Goal: Task Accomplishment & Management: Complete application form

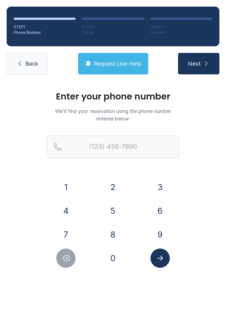
click at [111, 184] on button "2" at bounding box center [112, 186] width 19 height 19
click at [62, 187] on button "1" at bounding box center [65, 186] width 19 height 19
click at [162, 207] on button "6" at bounding box center [159, 210] width 19 height 19
click at [59, 234] on button "7" at bounding box center [65, 234] width 19 height 19
click at [154, 215] on button "6" at bounding box center [159, 210] width 19 height 19
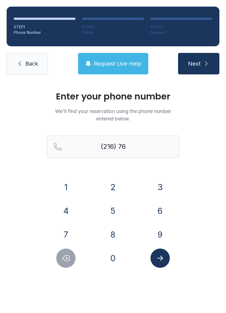
click at [109, 181] on button "2" at bounding box center [112, 186] width 19 height 19
click at [162, 187] on button "3" at bounding box center [159, 186] width 19 height 19
click at [113, 261] on button "0" at bounding box center [112, 257] width 19 height 19
click at [106, 233] on button "8" at bounding box center [112, 234] width 19 height 19
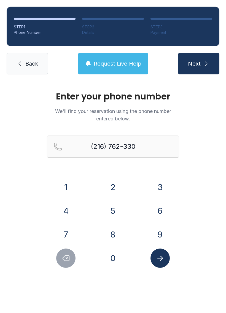
type input "[PHONE_NUMBER]"
click at [173, 260] on div at bounding box center [160, 257] width 38 height 19
click at [158, 249] on button "Submit lookup form" at bounding box center [159, 257] width 19 height 19
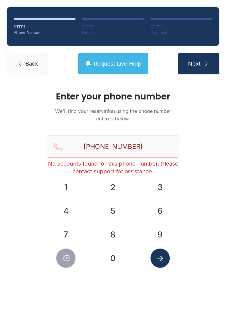
click at [19, 56] on link "Back" at bounding box center [27, 63] width 41 height 21
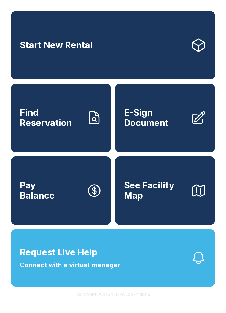
click at [55, 128] on span "Find Reservation" at bounding box center [51, 118] width 62 height 20
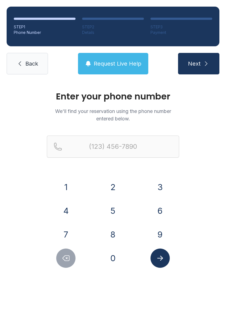
click at [110, 182] on button "2" at bounding box center [112, 186] width 19 height 19
click at [67, 194] on button "1" at bounding box center [65, 186] width 19 height 19
click at [162, 214] on button "6" at bounding box center [159, 210] width 19 height 19
click at [74, 237] on button "7" at bounding box center [65, 234] width 19 height 19
click at [152, 217] on div "6" at bounding box center [160, 210] width 38 height 19
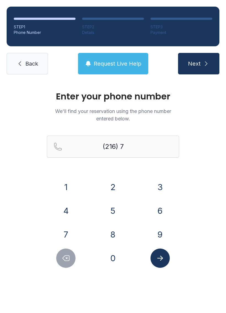
click at [112, 187] on button "2" at bounding box center [112, 186] width 19 height 19
click at [155, 185] on button "3" at bounding box center [159, 186] width 19 height 19
click at [161, 262] on icon "Submit lookup form" at bounding box center [160, 258] width 8 height 8
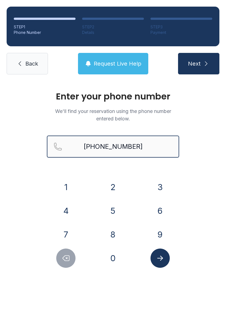
click at [198, 64] on button "Next" at bounding box center [198, 63] width 41 height 21
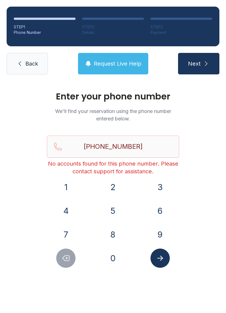
click at [195, 60] on span "Next" at bounding box center [194, 64] width 13 height 8
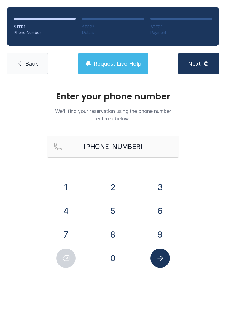
click at [104, 61] on span "Request Live Help" at bounding box center [118, 64] width 48 height 8
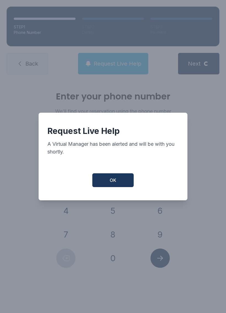
click at [109, 181] on button "OK" at bounding box center [112, 180] width 41 height 14
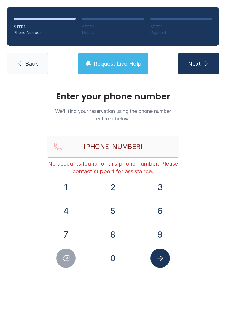
click at [104, 61] on span "Request Live Help" at bounding box center [118, 64] width 48 height 8
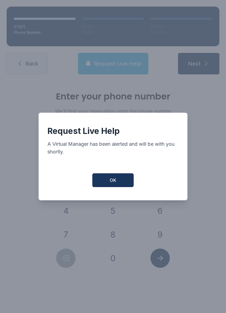
click at [108, 182] on button "OK" at bounding box center [112, 180] width 41 height 14
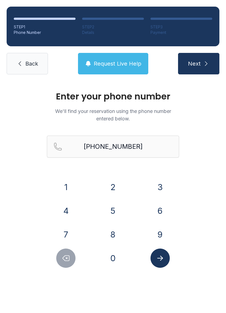
click at [71, 249] on button "Delete number" at bounding box center [65, 257] width 19 height 19
click at [70, 248] on div at bounding box center [66, 257] width 38 height 19
click at [66, 257] on icon "Delete number" at bounding box center [66, 258] width 8 height 8
click at [69, 255] on icon "Delete number" at bounding box center [66, 258] width 8 height 8
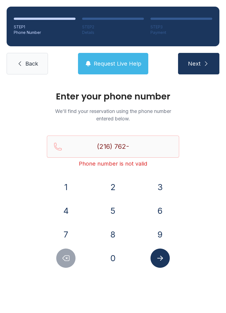
click at [69, 254] on icon "Delete number" at bounding box center [66, 258] width 8 height 8
click at [73, 256] on button "Delete number" at bounding box center [65, 257] width 19 height 19
click at [71, 252] on button "Delete number" at bounding box center [65, 257] width 19 height 19
type input "(21"
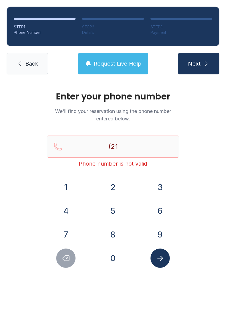
click at [29, 64] on span "Back" at bounding box center [31, 64] width 13 height 8
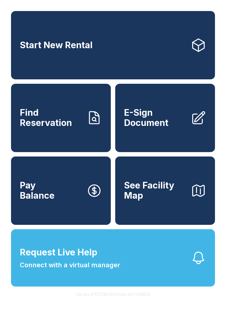
click at [29, 61] on link "Start New Rental" at bounding box center [113, 45] width 204 height 68
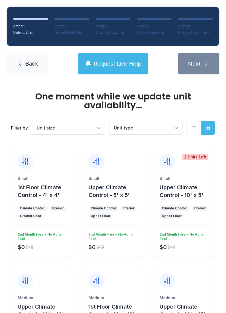
click at [21, 61] on icon at bounding box center [20, 63] width 7 height 7
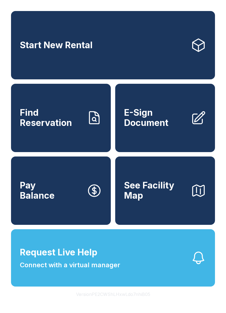
click at [21, 61] on link "Start New Rental" at bounding box center [113, 45] width 204 height 68
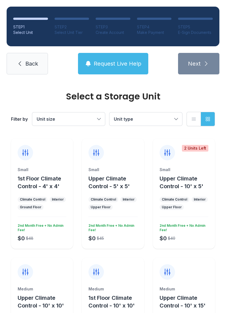
click at [24, 62] on link "Back" at bounding box center [27, 63] width 41 height 21
